Goal: Task Accomplishment & Management: Manage account settings

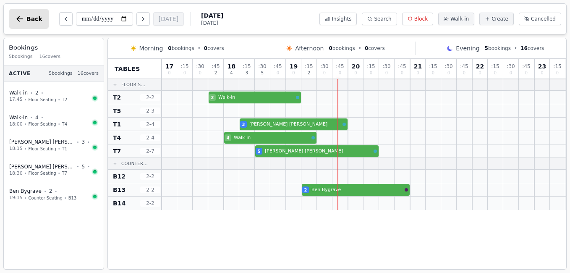
click at [30, 16] on span "Back" at bounding box center [34, 19] width 16 height 6
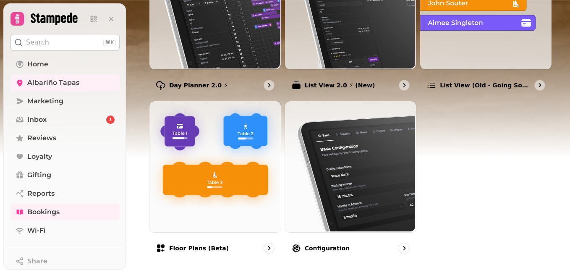
scroll to position [177, 0]
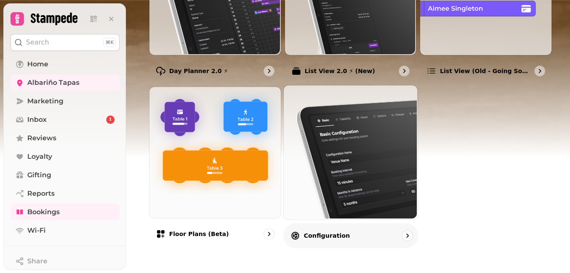
click at [371, 188] on img at bounding box center [350, 151] width 134 height 134
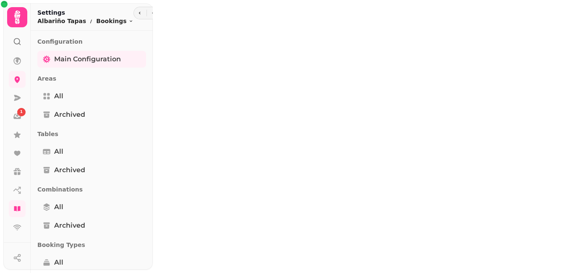
select select "**********"
select select "*"
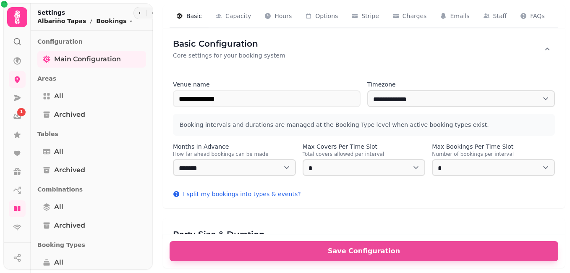
select select "**********"
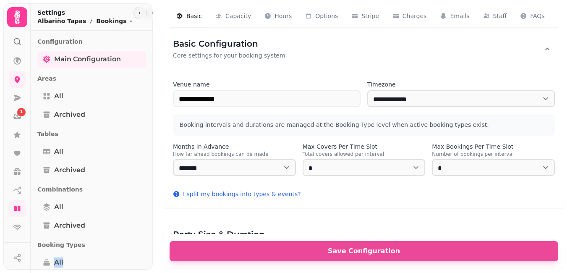
drag, startPoint x: 148, startPoint y: 263, endPoint x: 151, endPoint y: 185, distance: 77.8
click at [151, 185] on div "Settings Albariño Tapas Bookings Toggle menu Configuration Main Configuration A…" at bounding box center [92, 139] width 122 height 273
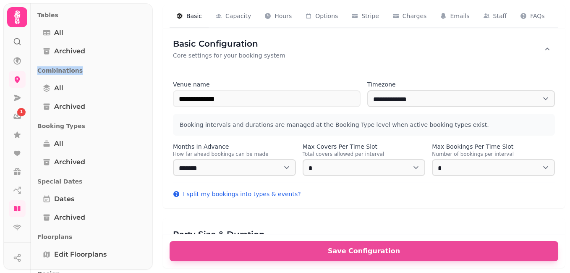
scroll to position [127, 0]
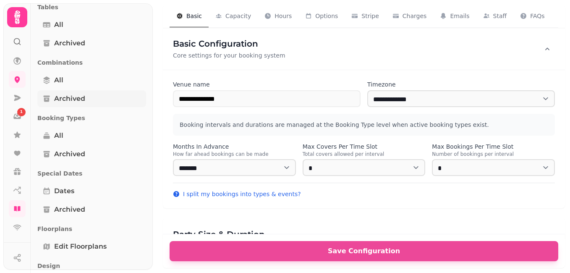
click at [116, 128] on link "All" at bounding box center [91, 135] width 109 height 17
click at [130, 99] on link "Archived" at bounding box center [91, 98] width 109 height 17
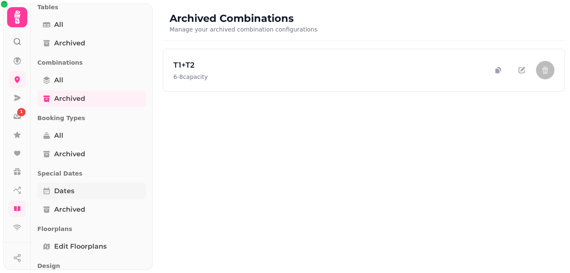
click at [58, 192] on span "Dates" at bounding box center [64, 191] width 20 height 10
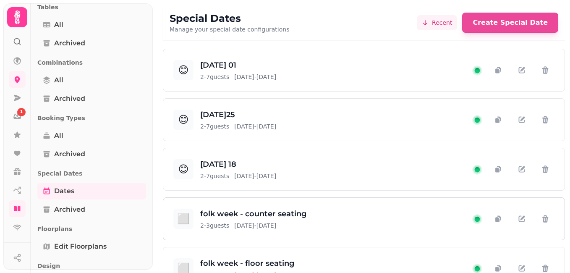
click at [357, 210] on div "⬜ folk week - counter seating 2 - 3 guests [DATE] - [DATE]" at bounding box center [322, 219] width 299 height 22
click at [16, 207] on icon at bounding box center [17, 208] width 6 height 5
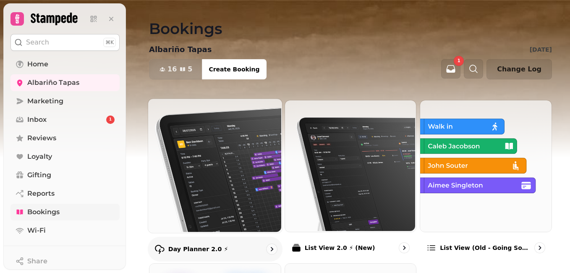
click at [203, 201] on img at bounding box center [214, 165] width 134 height 134
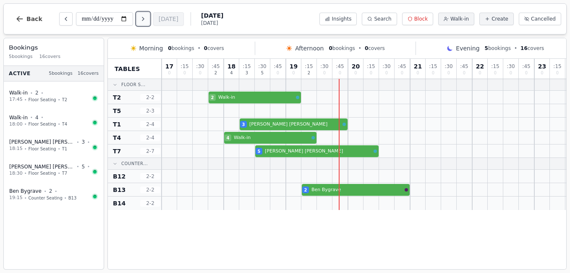
click at [144, 18] on icon "Next day" at bounding box center [143, 19] width 7 height 7
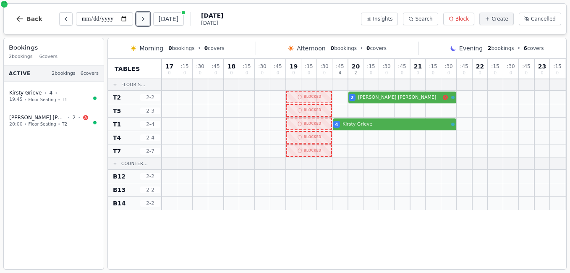
click at [144, 18] on icon "Next day" at bounding box center [143, 19] width 7 height 7
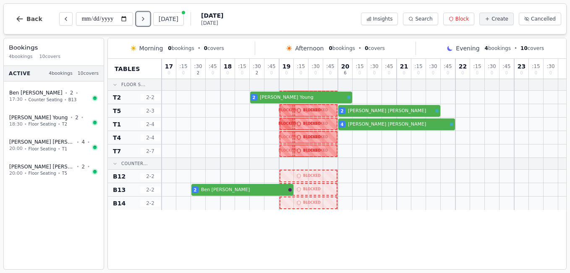
click at [144, 18] on icon "Next day" at bounding box center [143, 19] width 7 height 7
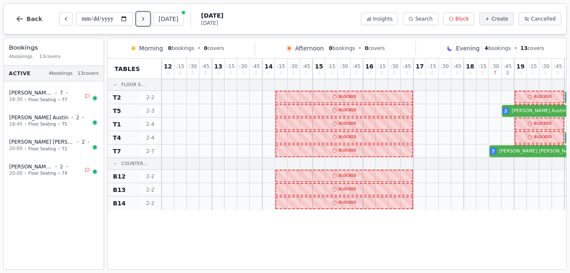
click at [144, 18] on icon "Next day" at bounding box center [143, 19] width 7 height 7
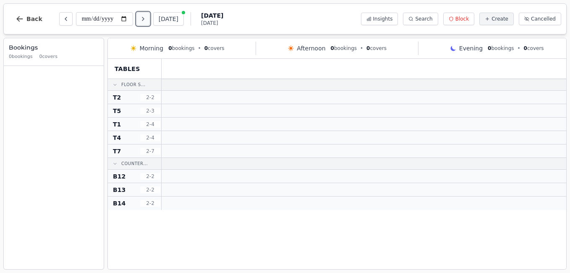
click at [144, 18] on icon "Next day" at bounding box center [143, 19] width 7 height 7
type input "**********"
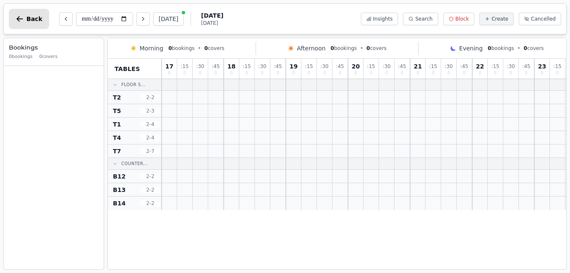
click at [21, 16] on icon "button" at bounding box center [20, 19] width 8 height 8
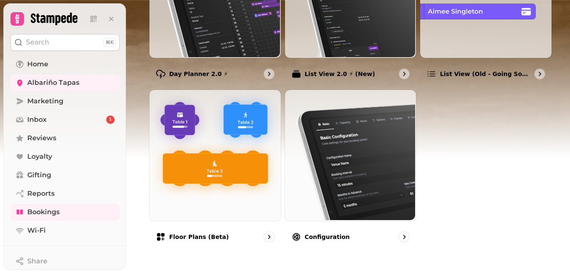
scroll to position [177, 0]
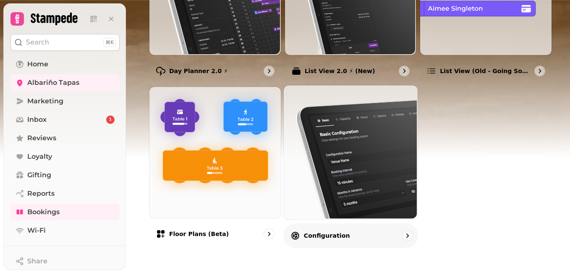
click at [348, 188] on img at bounding box center [350, 151] width 134 height 134
select select "**********"
select select "*"
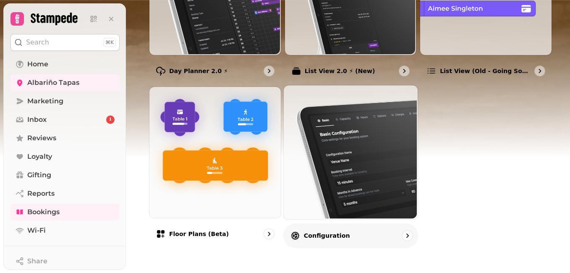
select select "**********"
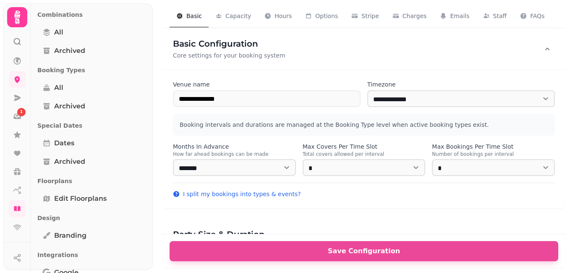
scroll to position [176, 0]
click at [56, 144] on span "Dates" at bounding box center [64, 142] width 20 height 10
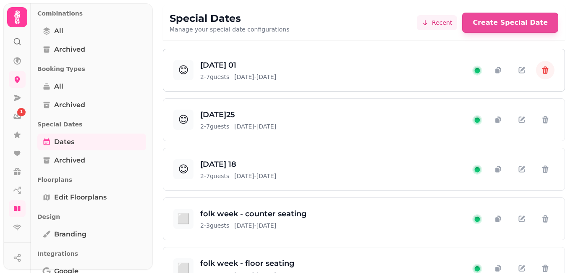
click at [543, 71] on icon "button" at bounding box center [546, 70] width 6 height 8
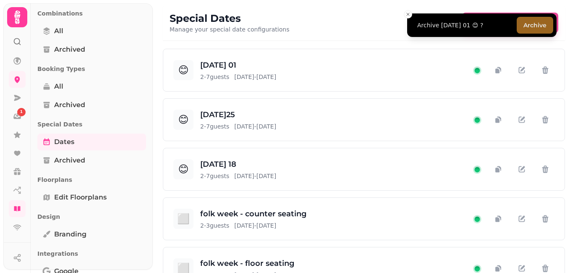
click at [530, 25] on button "Archive" at bounding box center [535, 25] width 37 height 17
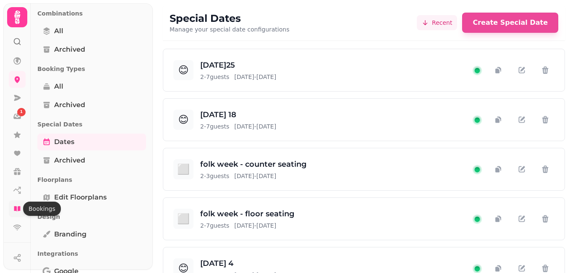
click at [18, 208] on icon at bounding box center [17, 208] width 6 height 5
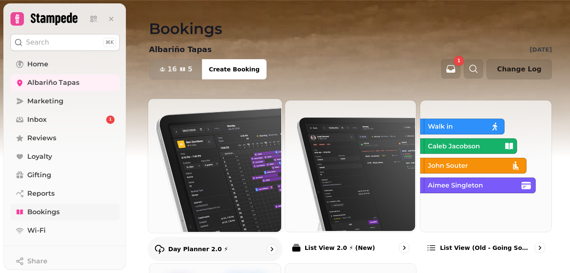
click at [251, 188] on img at bounding box center [214, 165] width 134 height 134
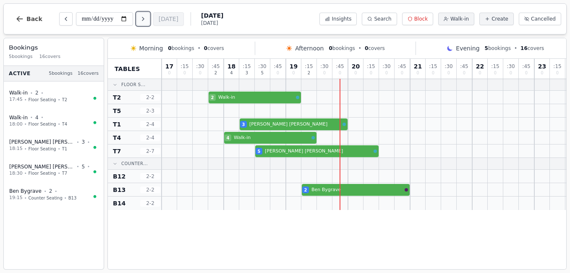
click at [142, 21] on icon "Next day" at bounding box center [143, 19] width 7 height 7
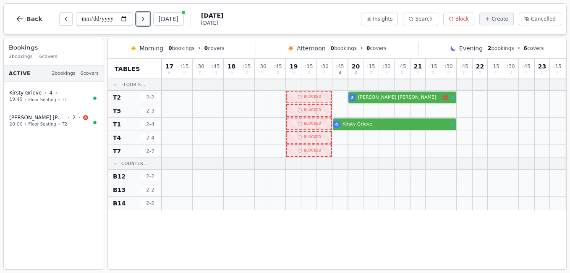
click at [142, 21] on icon "Next day" at bounding box center [143, 19] width 7 height 7
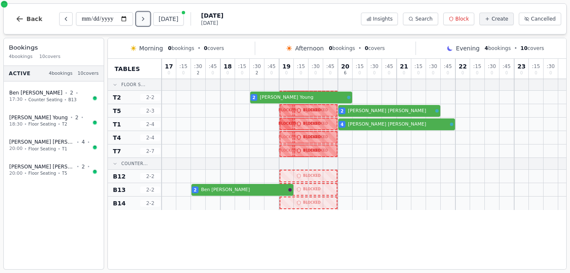
click at [142, 21] on icon "Next day" at bounding box center [143, 19] width 7 height 7
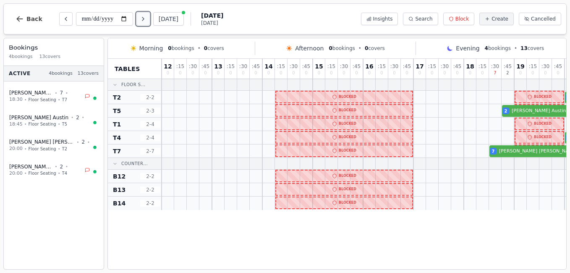
click at [142, 21] on icon "Next day" at bounding box center [143, 19] width 7 height 7
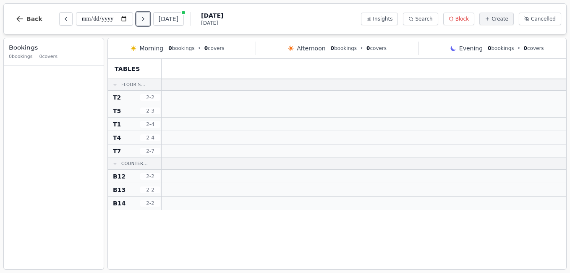
click at [142, 21] on icon "Next day" at bounding box center [143, 19] width 7 height 7
type input "**********"
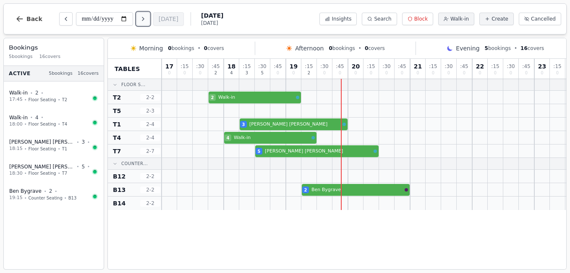
click at [147, 17] on icon "Next day" at bounding box center [143, 19] width 7 height 7
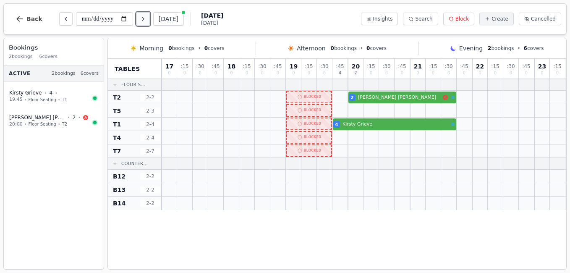
click at [143, 20] on icon "Next day" at bounding box center [143, 19] width 7 height 7
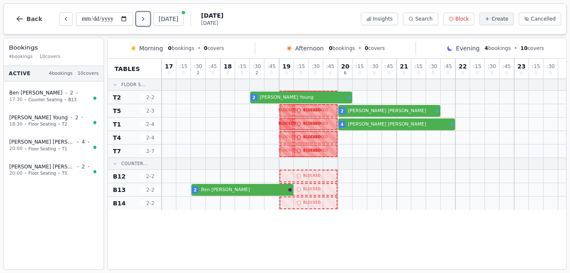
click at [144, 20] on icon "Next day" at bounding box center [143, 18] width 2 height 3
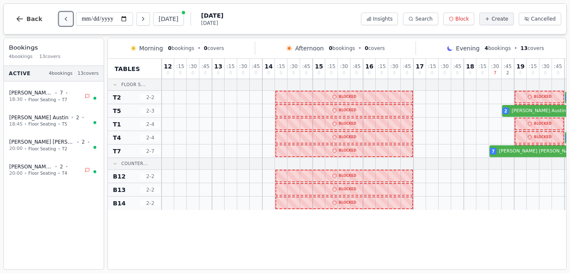
click at [66, 18] on button "Previous day" at bounding box center [65, 18] width 13 height 13
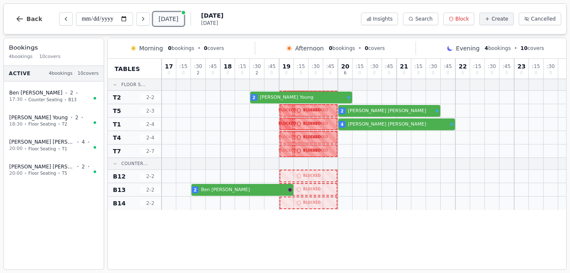
click at [169, 22] on button "[DATE]" at bounding box center [168, 18] width 31 height 13
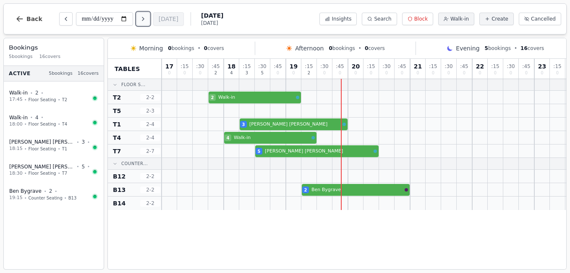
click at [147, 24] on button "Next day" at bounding box center [143, 18] width 13 height 13
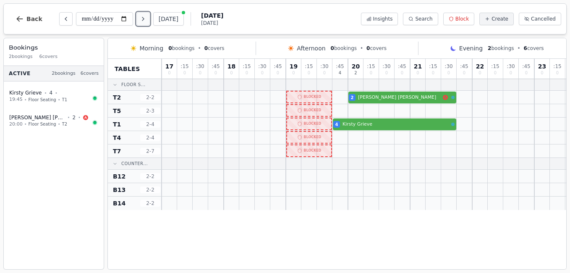
click at [147, 23] on button "Next day" at bounding box center [143, 18] width 13 height 13
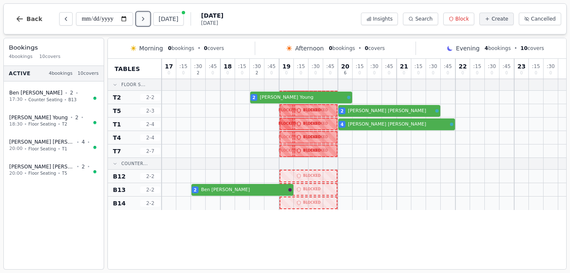
click at [144, 23] on button "Next day" at bounding box center [143, 18] width 13 height 13
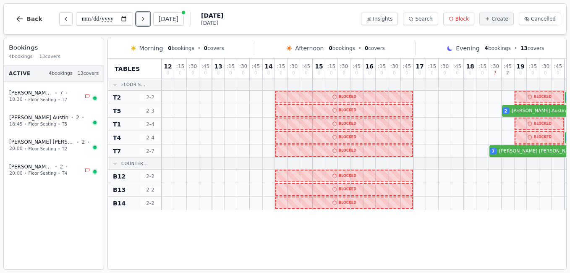
click at [144, 23] on button "Next day" at bounding box center [143, 18] width 13 height 13
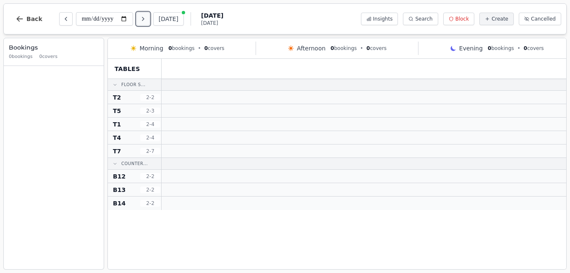
click at [144, 23] on button "Next day" at bounding box center [143, 18] width 13 height 13
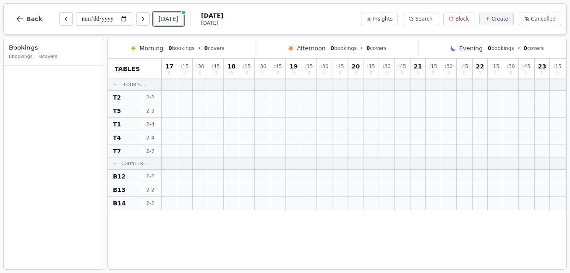
drag, startPoint x: 167, startPoint y: 18, endPoint x: 171, endPoint y: 19, distance: 4.2
click at [168, 19] on button "[DATE]" at bounding box center [168, 18] width 31 height 13
type input "**********"
